Goal: Information Seeking & Learning: Understand process/instructions

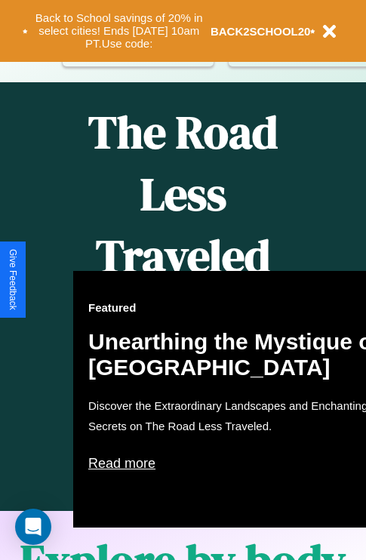
scroll to position [617, 0]
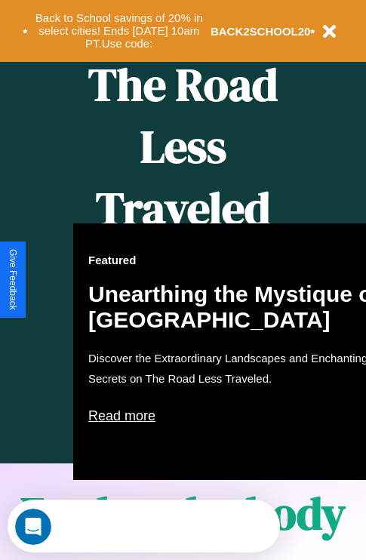
click at [183, 280] on div "Featured Unearthing the Mystique of [GEOGRAPHIC_DATA] Discover the Extraordinar…" at bounding box center [239, 352] width 332 height 257
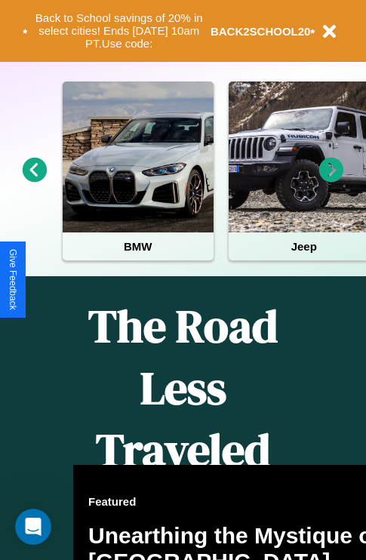
scroll to position [233, 0]
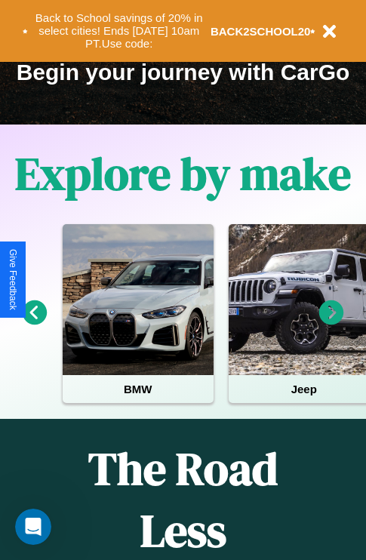
click at [332, 323] on icon at bounding box center [331, 313] width 25 height 25
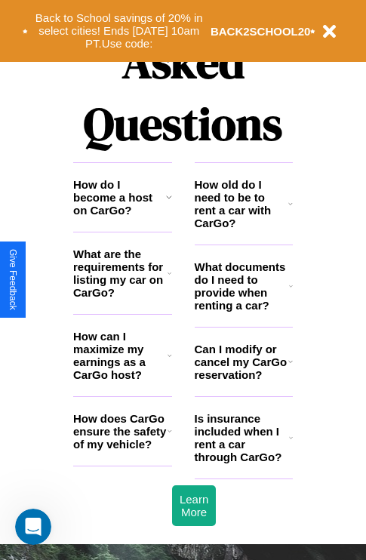
scroll to position [1830, 0]
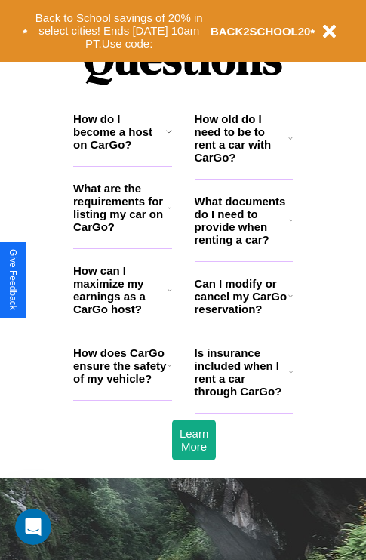
click at [291, 227] on icon at bounding box center [291, 221] width 4 height 12
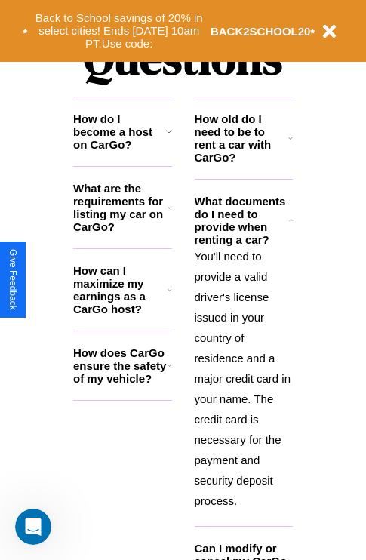
click at [169, 214] on icon at bounding box center [170, 208] width 4 height 12
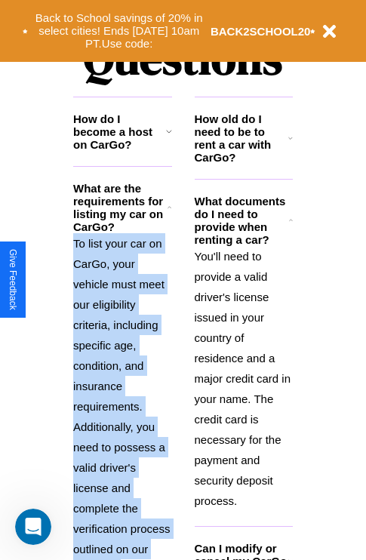
scroll to position [1938, 0]
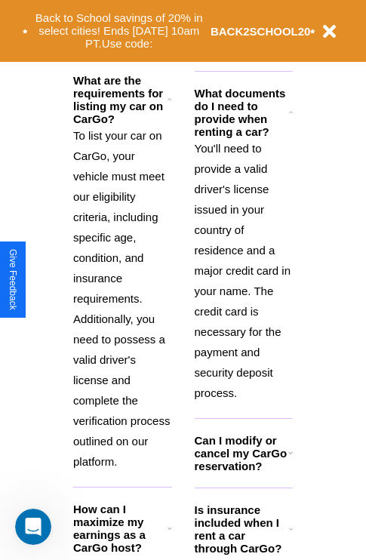
click at [291, 536] on icon at bounding box center [291, 529] width 4 height 12
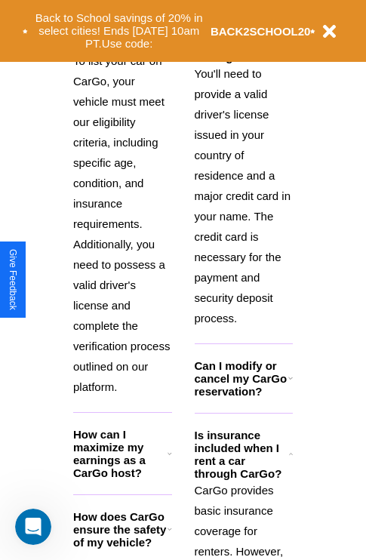
click at [169, 536] on icon at bounding box center [170, 529] width 5 height 12
click at [291, 455] on polyline at bounding box center [290, 454] width 3 height 2
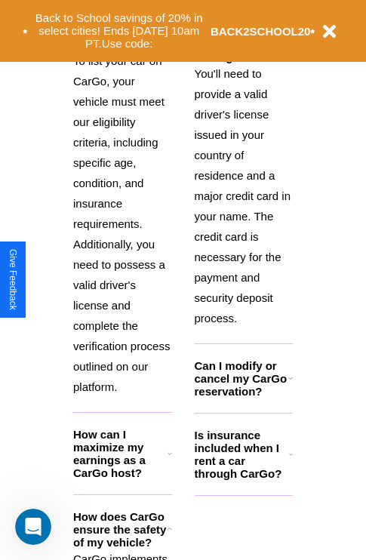
click at [243, 398] on h3 "Can I modify or cancel my CarGo reservation?" at bounding box center [242, 379] width 94 height 39
